Goal: Task Accomplishment & Management: Use online tool/utility

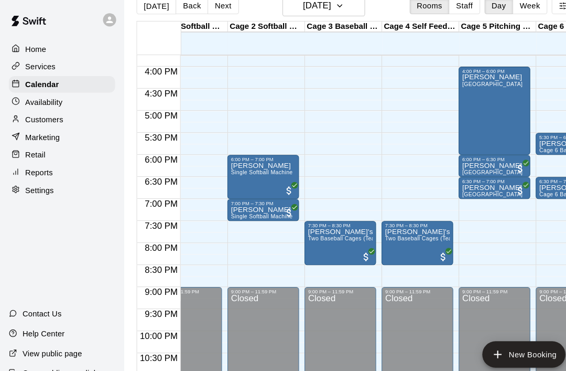
scroll to position [36, 0]
click at [240, 200] on p "[PERSON_NAME]" at bounding box center [249, 200] width 59 height 0
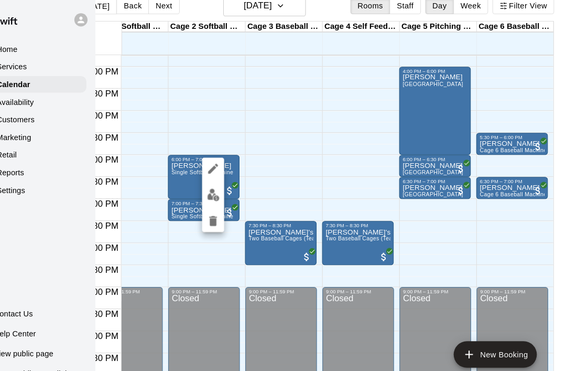
scroll to position [46, 30]
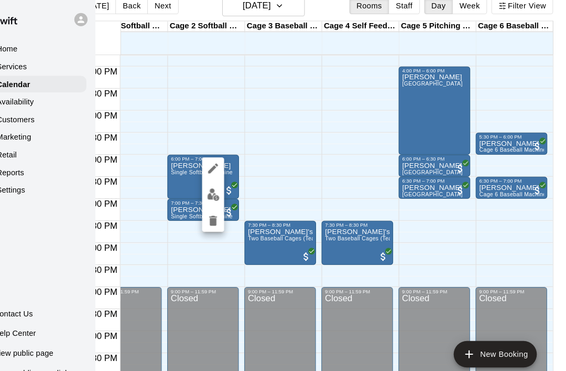
click at [306, 123] on div at bounding box center [283, 185] width 566 height 371
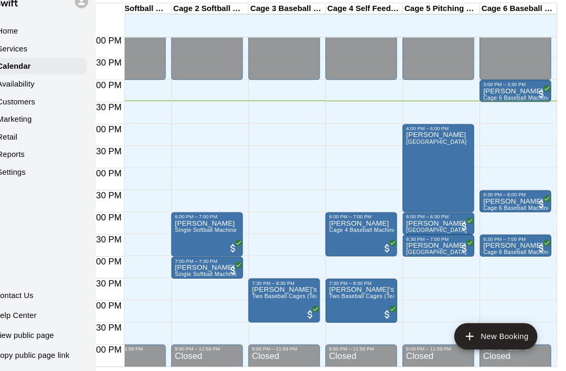
scroll to position [0, 29]
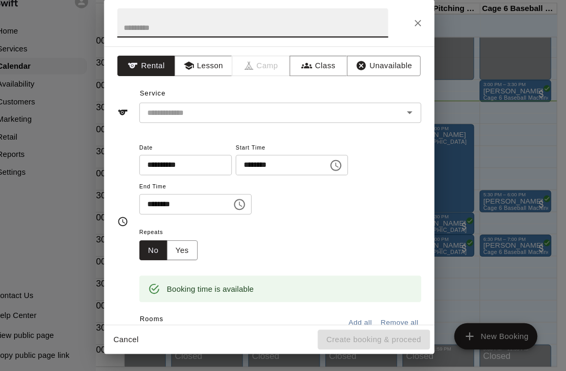
click at [138, 29] on input "text" at bounding box center [267, 39] width 258 height 28
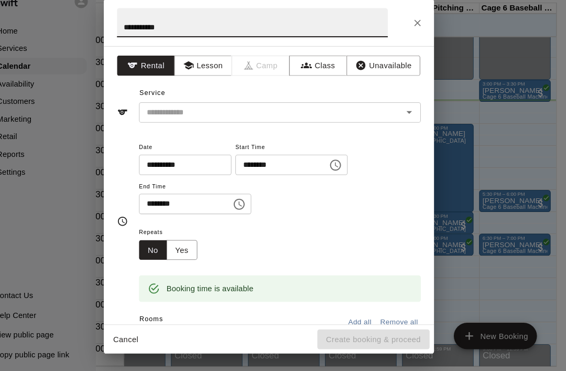
type input "**********"
click at [163, 118] on input "text" at bounding box center [278, 124] width 231 height 13
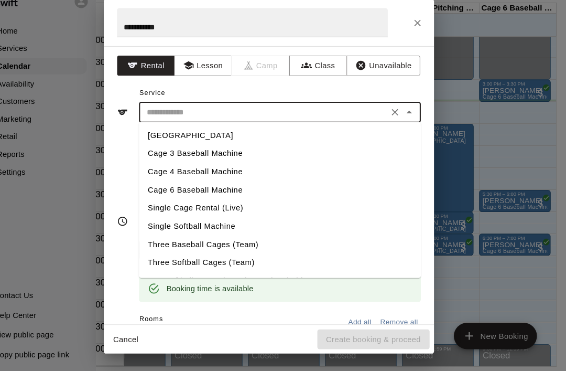
click at [159, 155] on li "Cage 3 Baseball Machine" at bounding box center [293, 163] width 269 height 17
type input "**********"
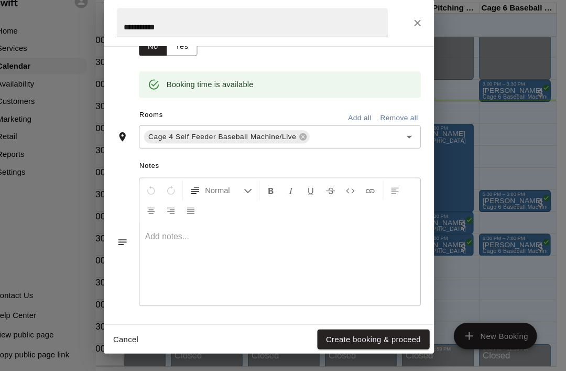
scroll to position [194, 0]
click at [411, 142] on icon "Open" at bounding box center [417, 148] width 13 height 13
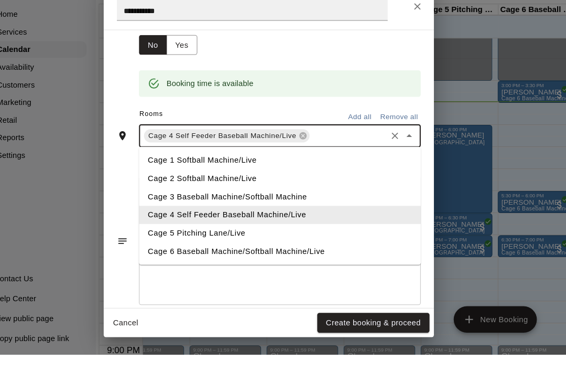
scroll to position [0, 10]
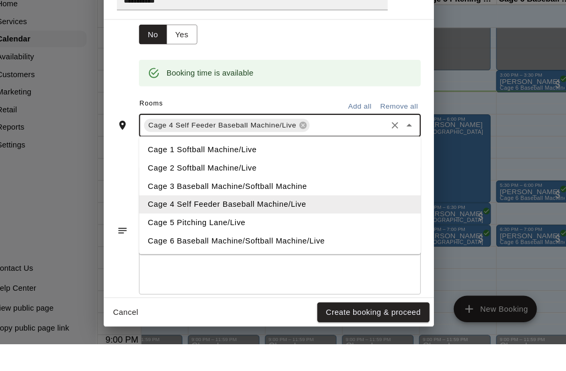
click at [165, 212] on li "Cage 3 Baseball Machine/Softball Machine" at bounding box center [293, 220] width 269 height 17
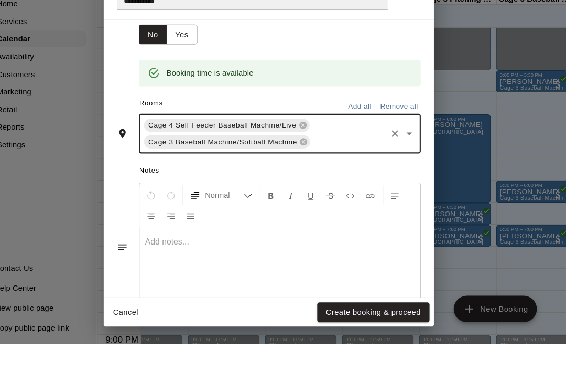
click at [312, 159] on icon at bounding box center [315, 162] width 7 height 7
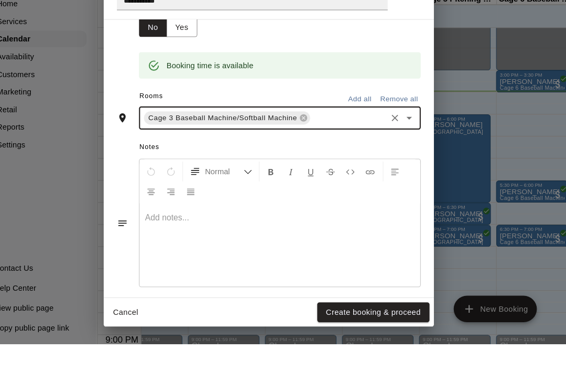
scroll to position [186, 0]
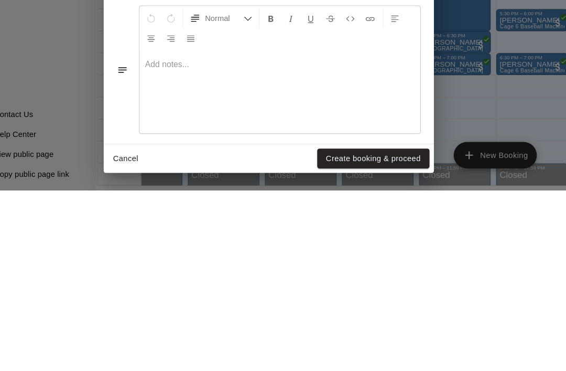
click at [367, 331] on button "Create booking & proceed" at bounding box center [382, 340] width 107 height 19
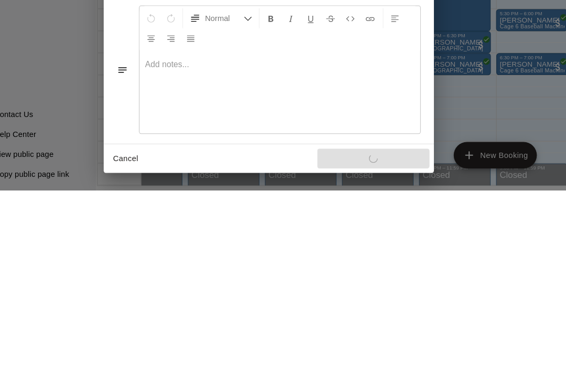
scroll to position [179, 0]
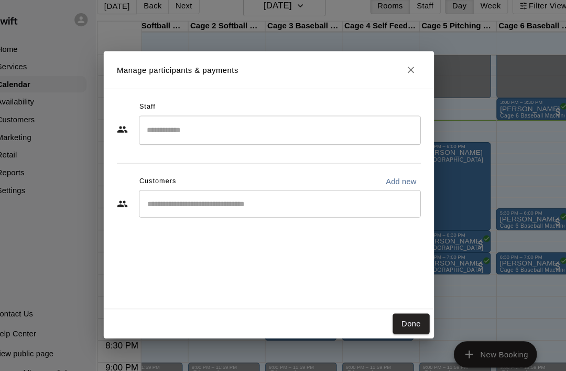
click at [401, 310] on button "Done" at bounding box center [418, 307] width 35 height 19
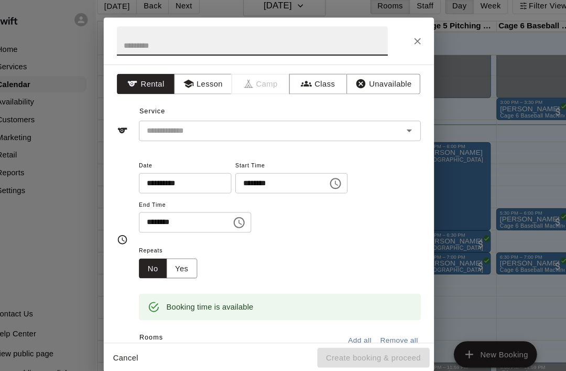
click at [269, 37] on input "text" at bounding box center [267, 39] width 258 height 28
type input "******"
click at [363, 120] on input "text" at bounding box center [278, 124] width 231 height 13
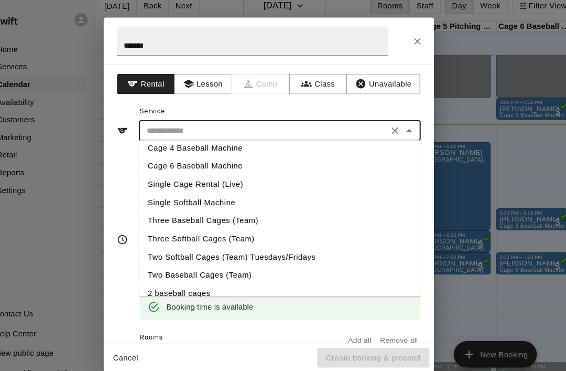
scroll to position [43, 0]
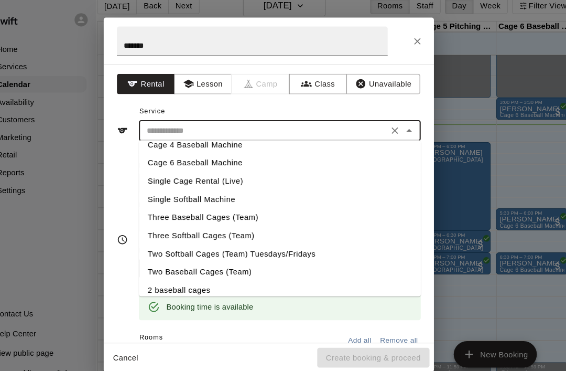
click at [221, 173] on li "Single Cage Rental (Live)" at bounding box center [293, 172] width 269 height 17
type input "**********"
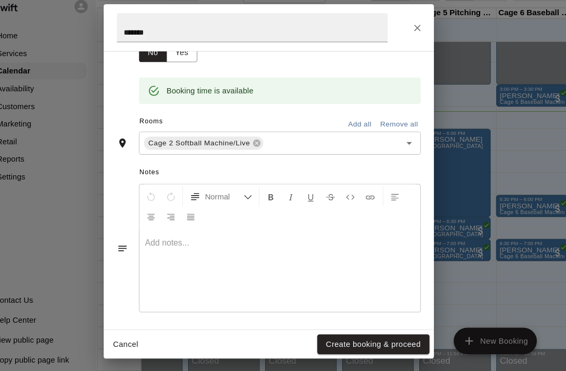
scroll to position [192, 0]
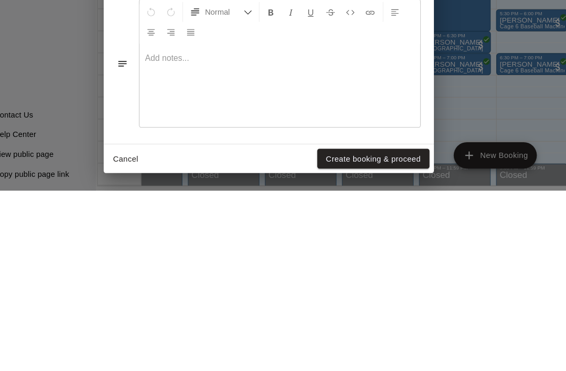
click at [337, 331] on button "Create booking & proceed" at bounding box center [382, 340] width 107 height 19
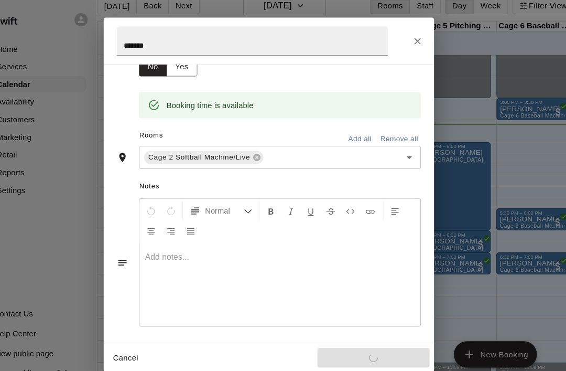
scroll to position [179, 0]
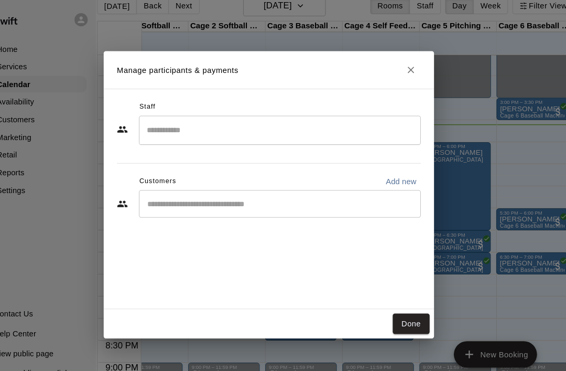
click at [404, 312] on button "Done" at bounding box center [418, 307] width 35 height 19
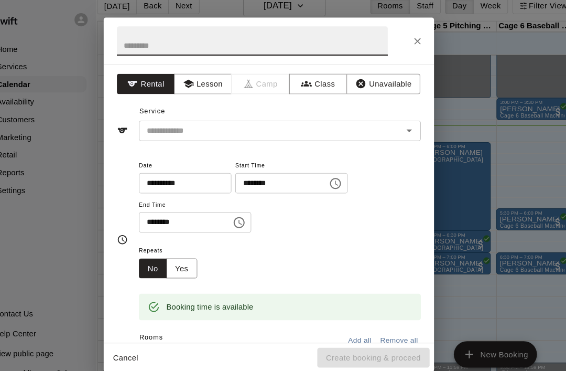
click at [187, 46] on input "text" at bounding box center [267, 39] width 258 height 28
type input "**********"
click at [366, 120] on input "text" at bounding box center [278, 124] width 231 height 13
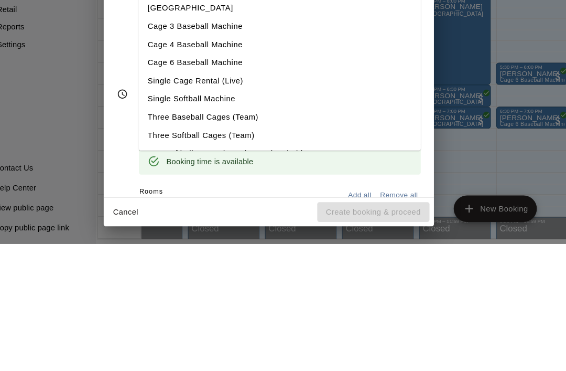
click at [184, 224] on li "Single Softball Machine" at bounding box center [293, 232] width 269 height 17
type input "**********"
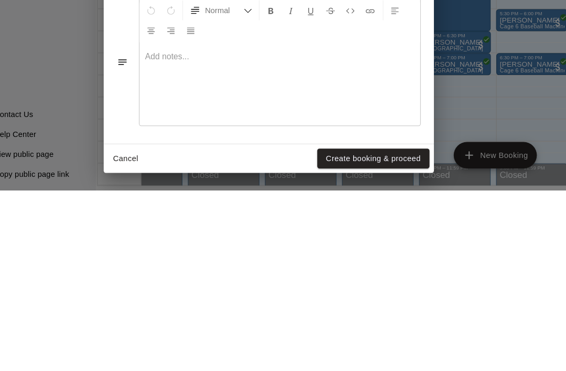
scroll to position [50, 10]
click at [379, 331] on button "Create booking & proceed" at bounding box center [382, 340] width 107 height 19
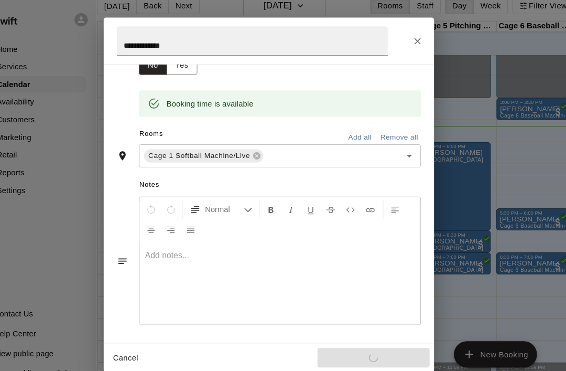
scroll to position [179, 0]
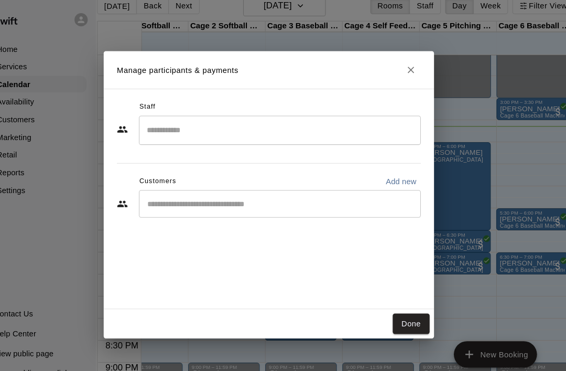
click at [401, 313] on button "Done" at bounding box center [418, 307] width 35 height 19
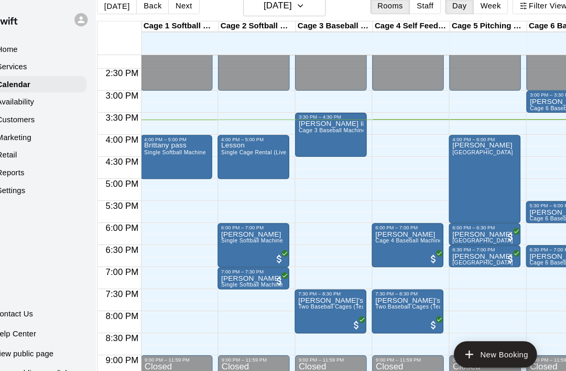
scroll to position [596, 0]
click at [178, 138] on div "Brittany pass Single Softball Machine" at bounding box center [193, 320] width 59 height 371
click at [144, 176] on icon "delete" at bounding box center [147, 177] width 7 height 9
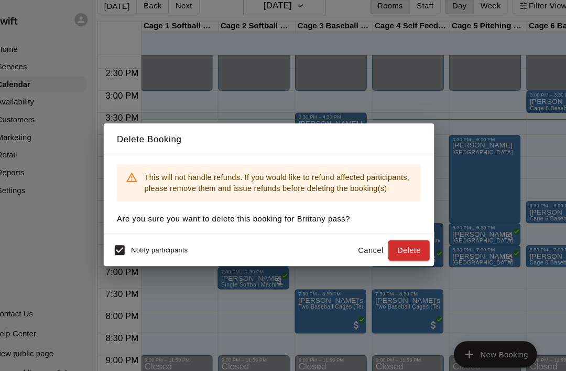
click at [399, 243] on button "Delete" at bounding box center [416, 238] width 39 height 19
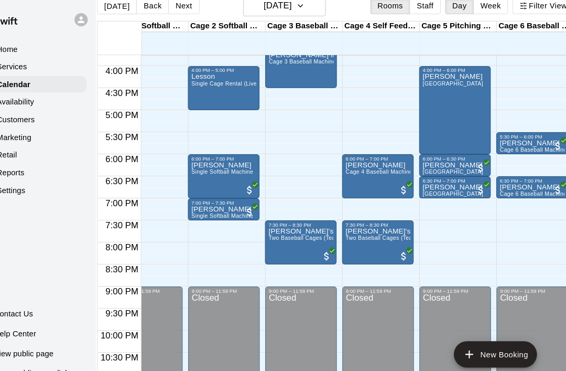
scroll to position [661, 29]
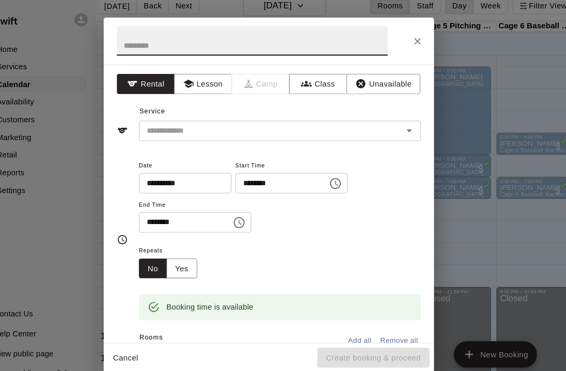
click at [138, 42] on input "text" at bounding box center [267, 39] width 258 height 28
click at [411, 122] on icon "Open" at bounding box center [417, 124] width 13 height 13
type input "*****"
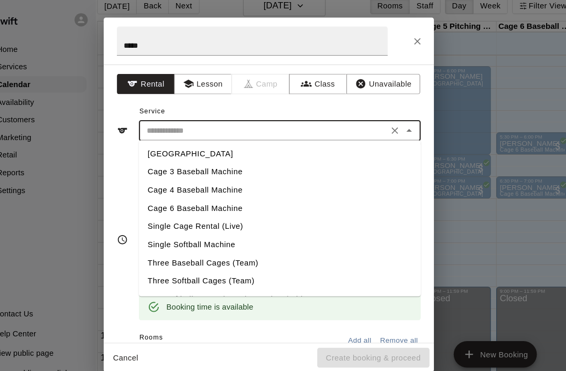
click at [222, 143] on li "[GEOGRAPHIC_DATA]" at bounding box center [293, 146] width 269 height 17
type input "**********"
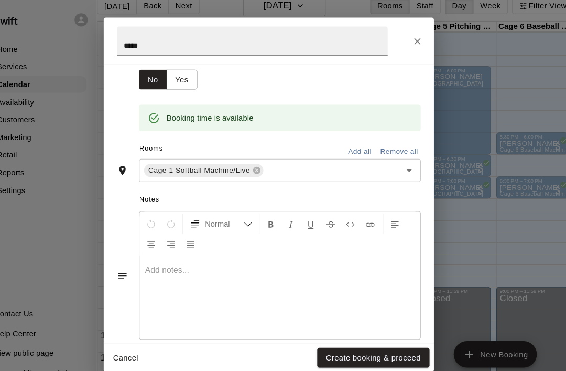
scroll to position [179, 0]
click at [353, 141] on button "Add all" at bounding box center [370, 145] width 34 height 16
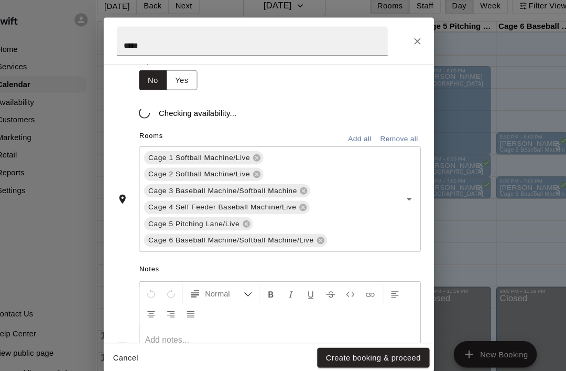
scroll to position [36, 10]
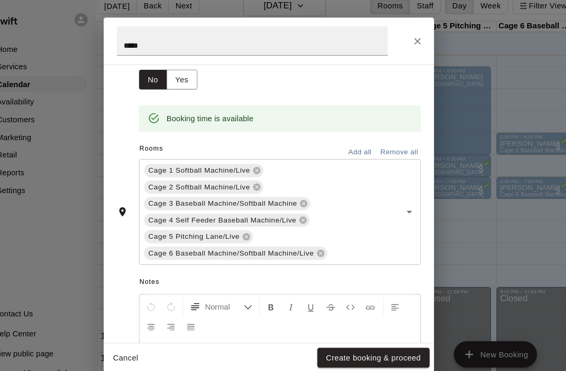
click at [369, 350] on button "Create booking & proceed" at bounding box center [382, 340] width 107 height 19
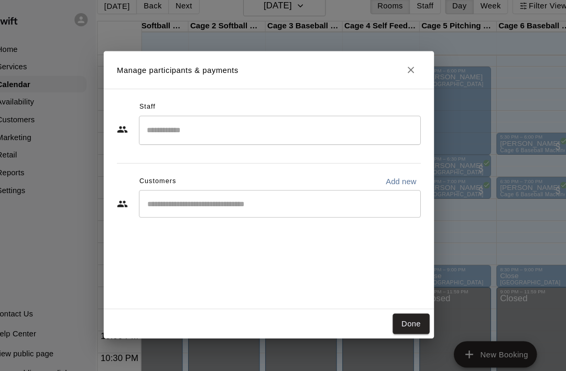
click at [401, 315] on button "Done" at bounding box center [418, 307] width 35 height 19
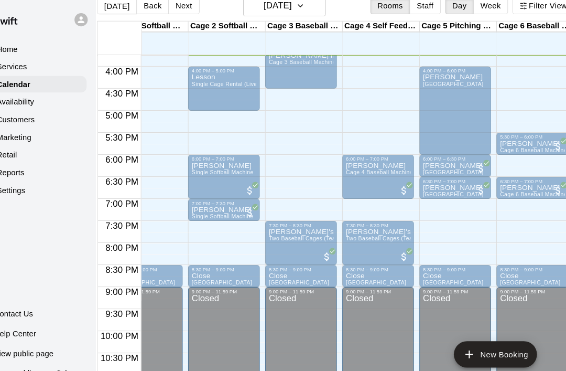
scroll to position [50, 10]
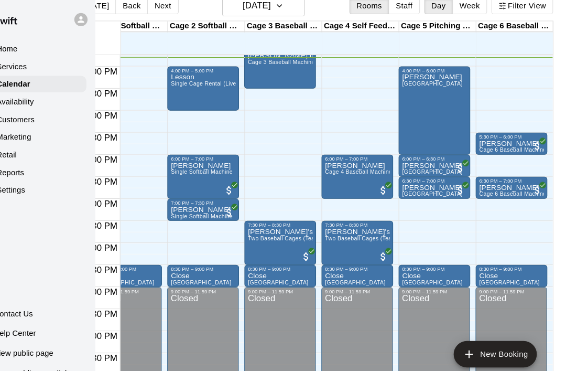
scroll to position [20, 30]
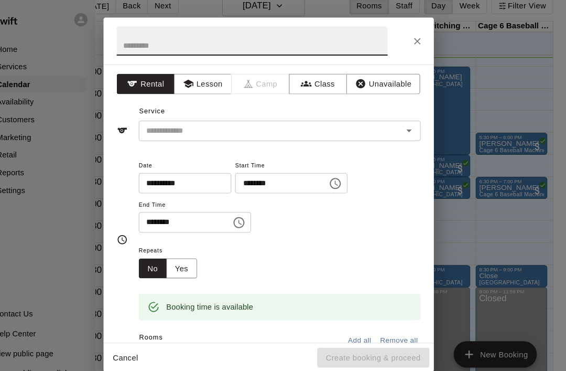
click at [239, 37] on input "text" at bounding box center [267, 39] width 258 height 28
click at [411, 119] on icon "Open" at bounding box center [417, 124] width 13 height 13
type input "**********"
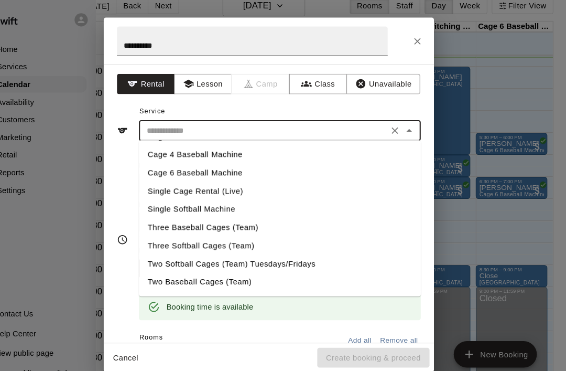
scroll to position [35, 0]
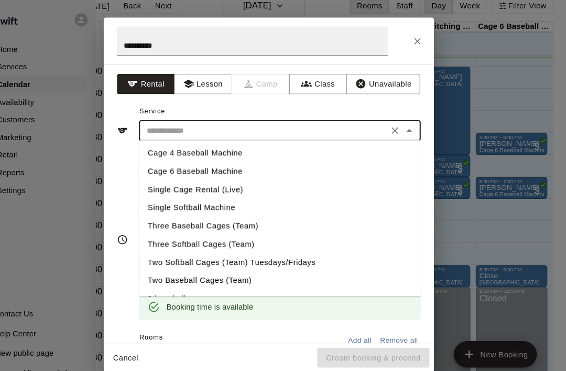
click at [207, 162] on li "Cage 6 Baseball Machine" at bounding box center [293, 163] width 269 height 17
type input "**********"
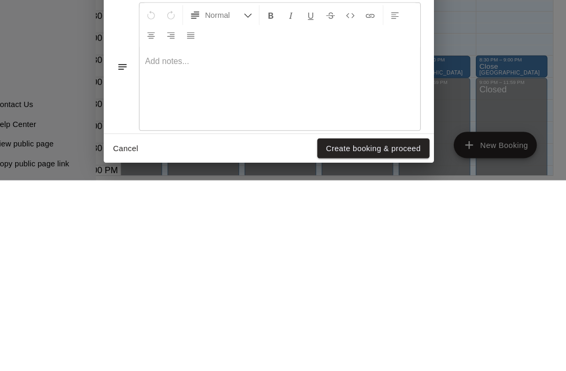
scroll to position [50, 30]
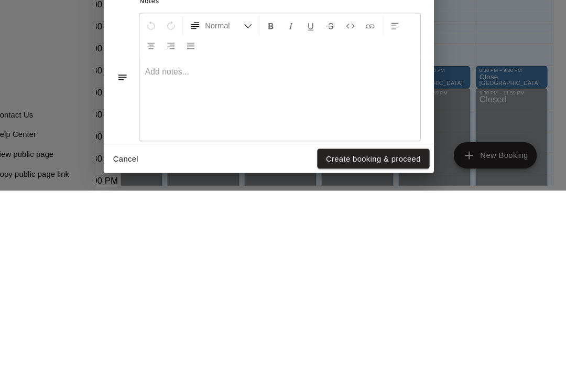
click at [359, 331] on button "Create booking & proceed" at bounding box center [382, 340] width 107 height 19
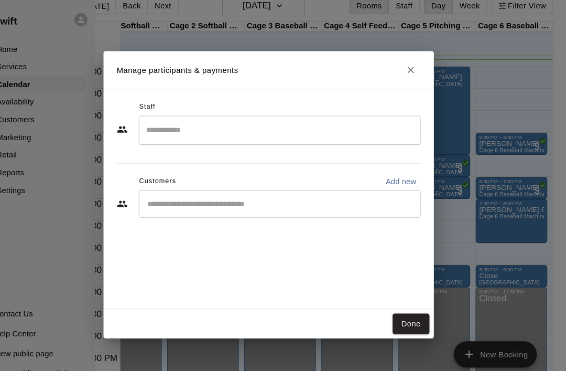
click at [401, 318] on button "Done" at bounding box center [418, 307] width 35 height 19
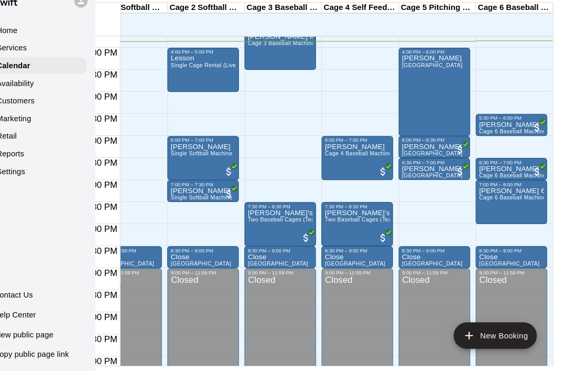
scroll to position [50, 30]
